Goal: Find specific page/section: Find specific page/section

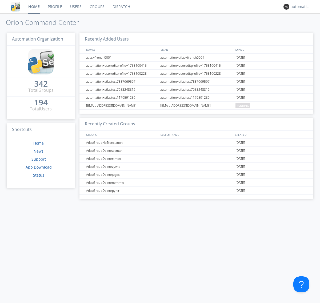
click at [121, 7] on link "Dispatch" at bounding box center [121, 6] width 26 height 13
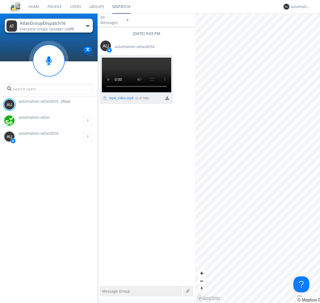
click at [87, 26] on div "button" at bounding box center [87, 26] width 4 height 2
click at [0, 0] on span "AtlasGroupDispatch17" at bounding box center [0, 0] width 0 height 0
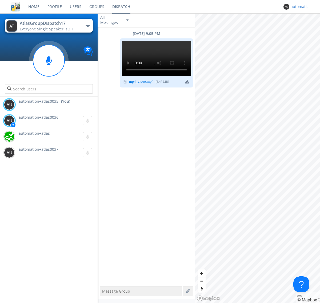
click at [299, 7] on div "automation+atlas0035" at bounding box center [300, 6] width 20 height 5
